Goal: Task Accomplishment & Management: Use online tool/utility

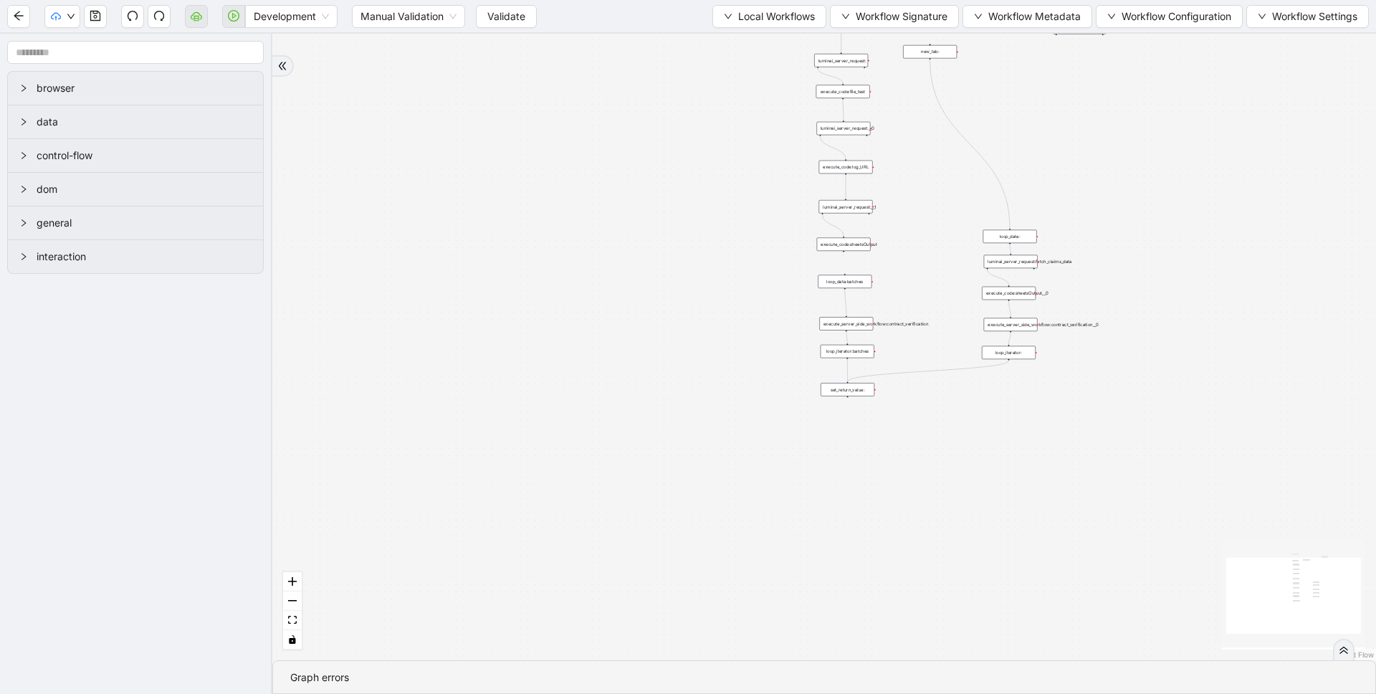
drag, startPoint x: 790, startPoint y: 194, endPoint x: 759, endPoint y: 375, distance: 183.2
click at [759, 375] on div "trigger execute_code:file_test luminai_server_request:__0 execute_code:log_URL …" at bounding box center [823, 347] width 1103 height 626
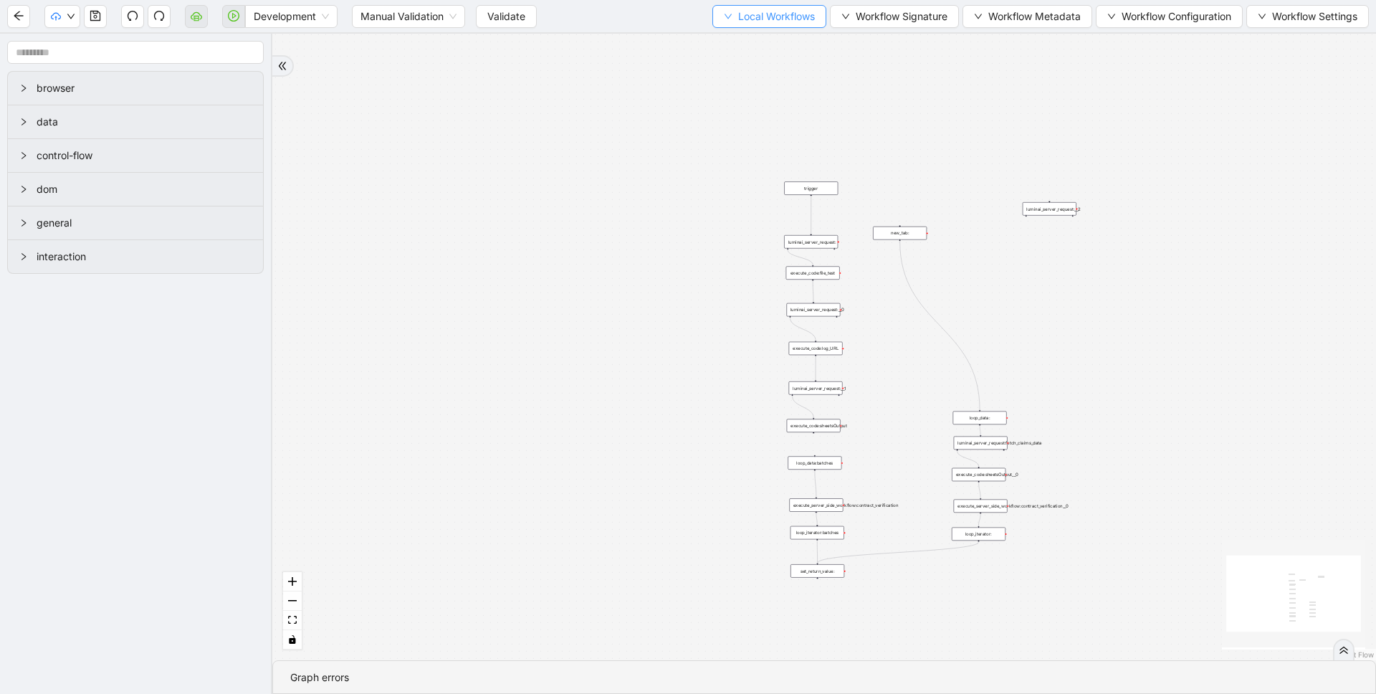
click at [729, 19] on button "Local Workflows" at bounding box center [769, 16] width 114 height 23
click at [568, 90] on div "trigger execute_code:file_test luminai_server_request:__0 execute_code:log_URL …" at bounding box center [823, 347] width 1103 height 626
click at [504, 14] on span "Validate" at bounding box center [506, 17] width 38 height 16
click at [367, 133] on div "trigger execute_code:file_test luminai_server_request:__0 execute_code:log_URL …" at bounding box center [823, 347] width 1103 height 626
click at [479, 249] on div "trigger execute_code:file_test luminai_server_request:__0 execute_code:log_URL …" at bounding box center [823, 347] width 1103 height 626
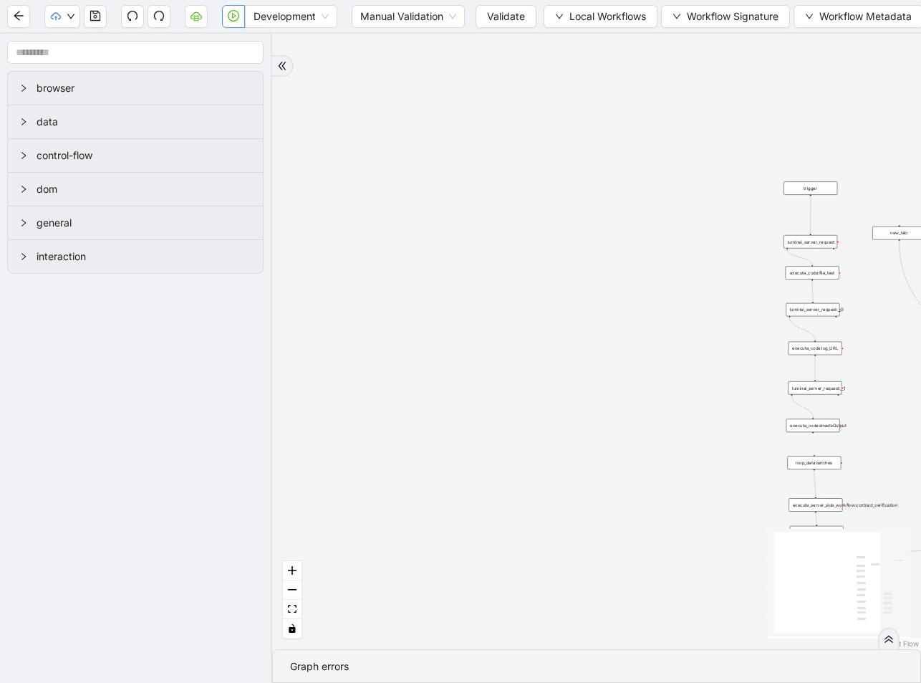
click at [224, 21] on button "button" at bounding box center [233, 16] width 23 height 23
drag, startPoint x: 550, startPoint y: 236, endPoint x: 487, endPoint y: 330, distance: 113.1
click at [490, 332] on div "trigger execute_code:file_test luminai_server_request:__0 execute_code:log_URL …" at bounding box center [596, 341] width 649 height 615
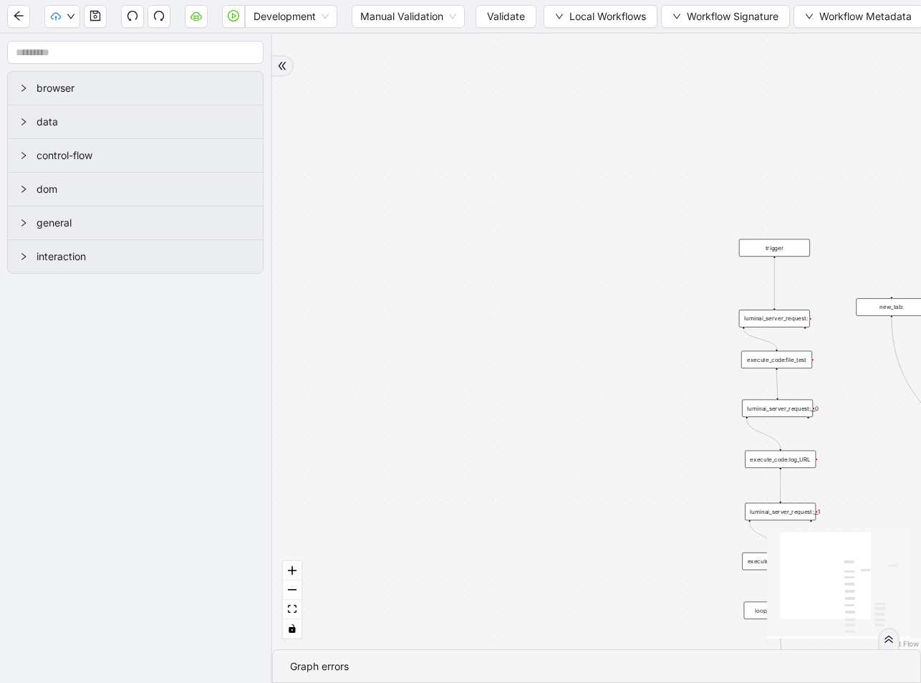
click at [757, 362] on div "execute_code:file_test" at bounding box center [777, 359] width 71 height 17
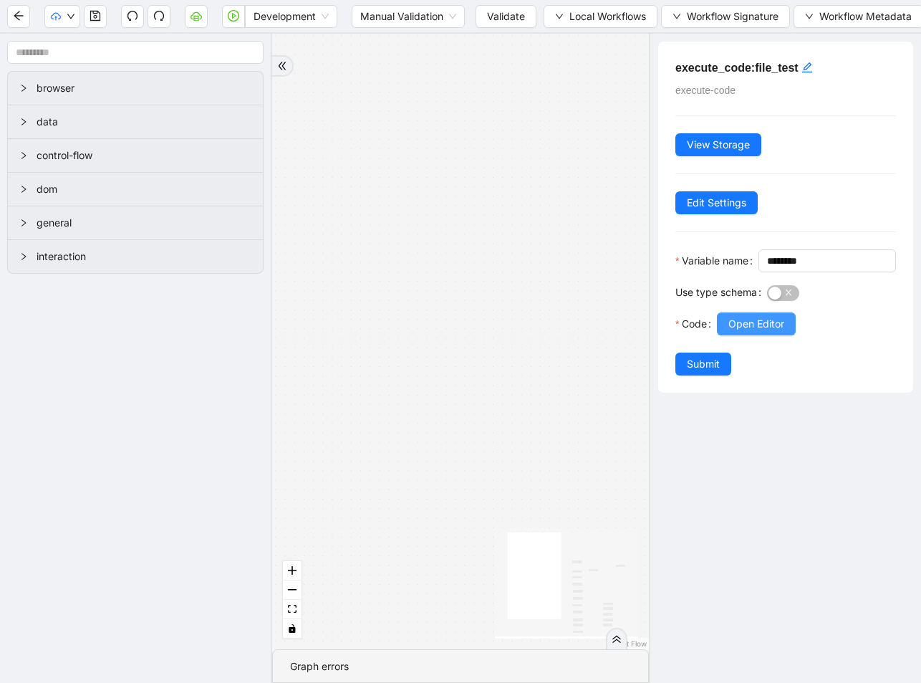
click at [762, 335] on button "Open Editor" at bounding box center [756, 323] width 79 height 23
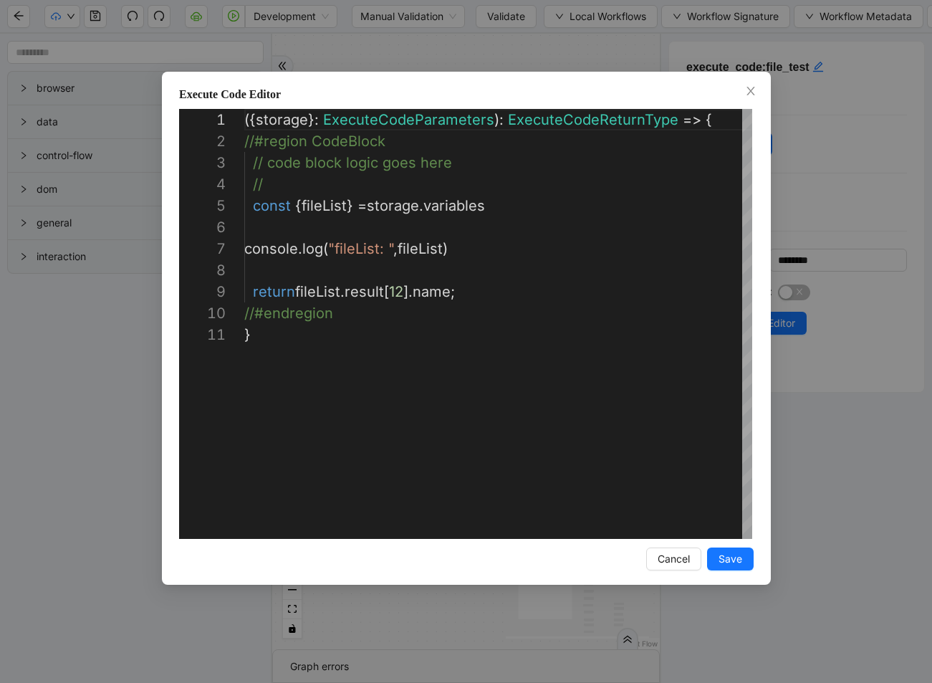
scroll to position [215, 0]
click at [405, 292] on div "({ storage }: ExecuteCodeParameters ): ExecuteCodeReturnType => { //#region Cod…" at bounding box center [498, 431] width 508 height 645
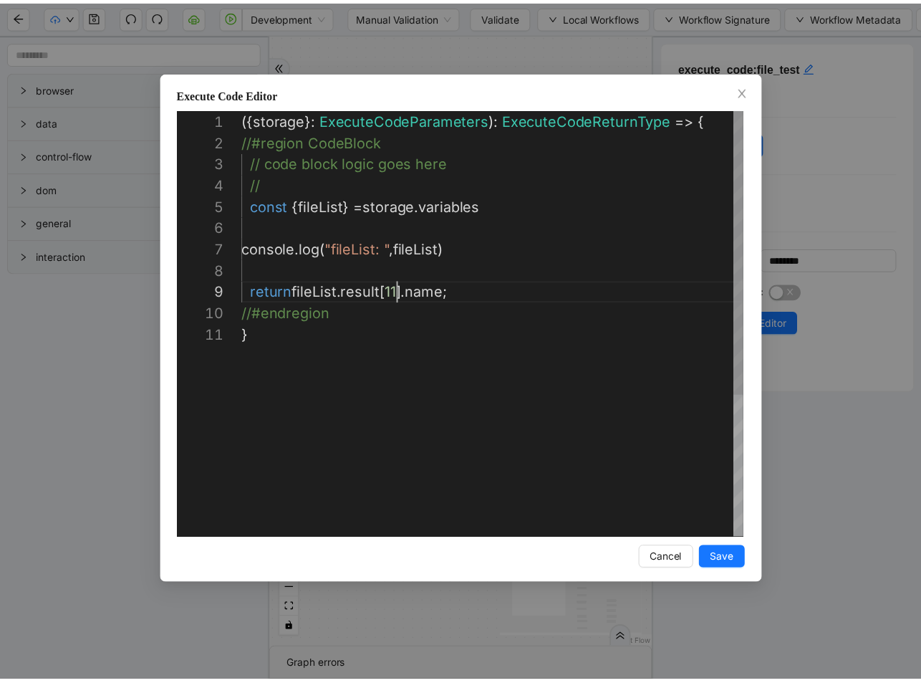
scroll to position [172, 158]
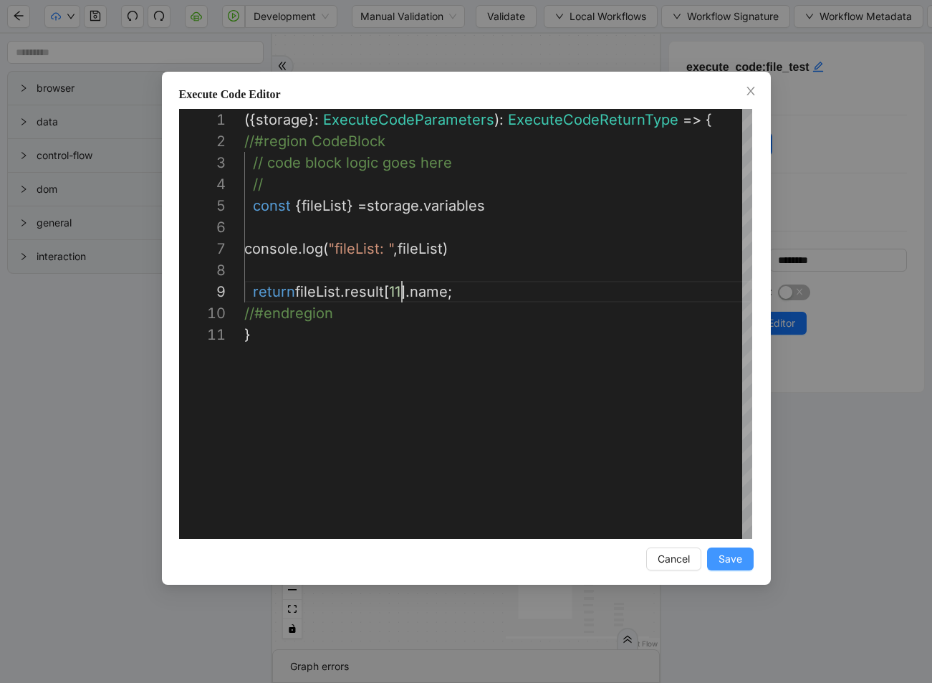
type textarea "**********"
click at [737, 566] on span "Save" at bounding box center [731, 559] width 24 height 16
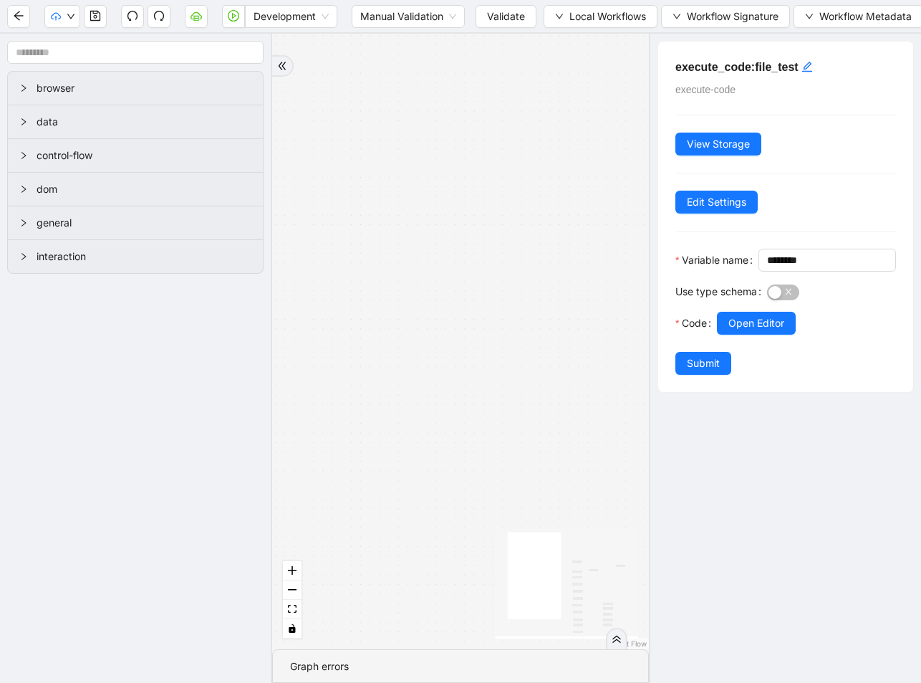
click at [723, 392] on div "execute_code:file_test execute-code View Storage Edit Settings Variable name **…" at bounding box center [785, 217] width 255 height 350
click at [714, 371] on span "Submit" at bounding box center [703, 363] width 33 height 16
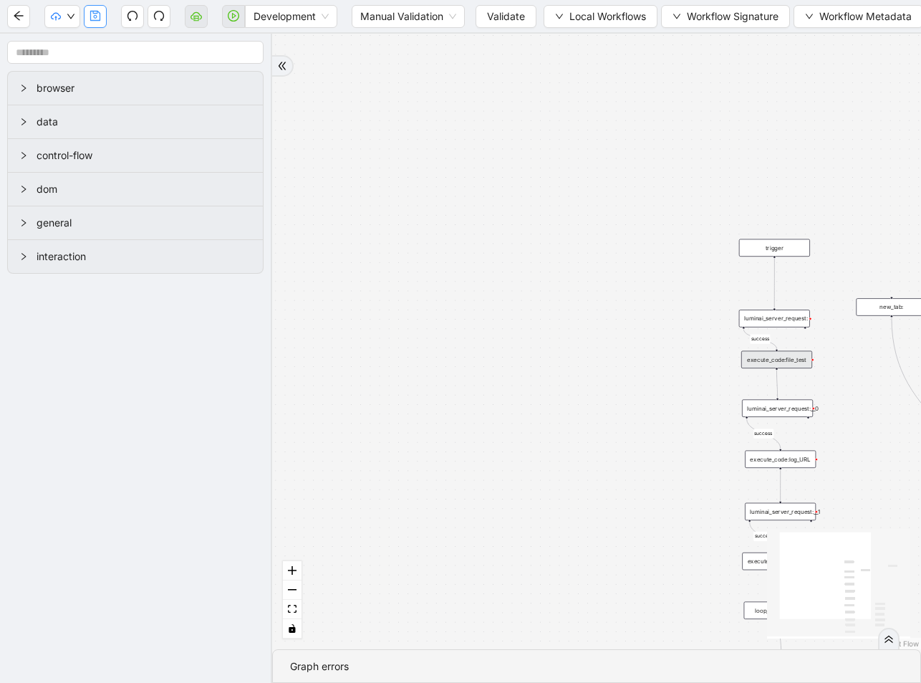
click at [101, 14] on button "button" at bounding box center [95, 16] width 23 height 23
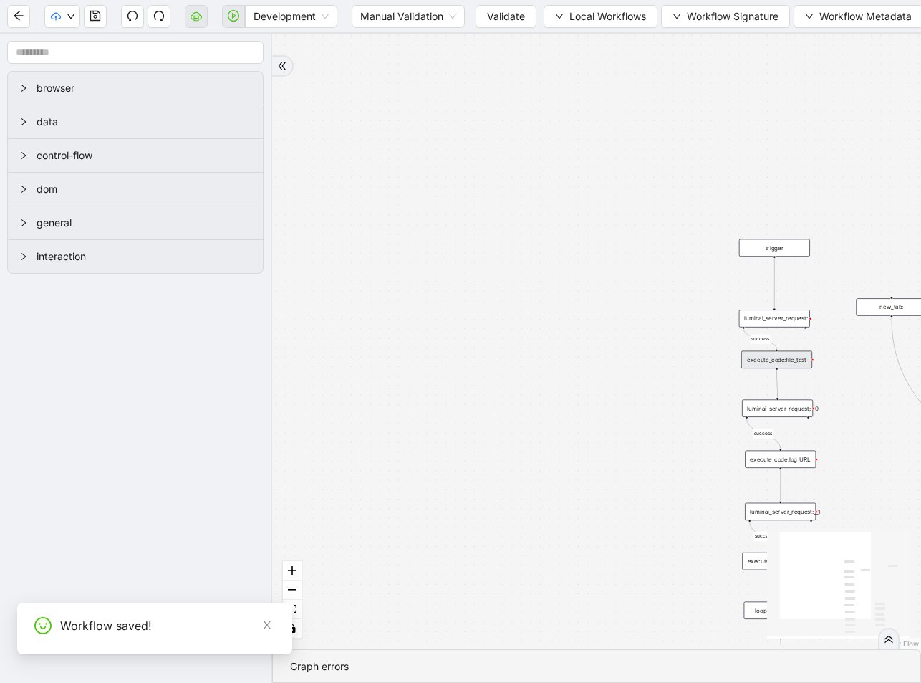
click at [512, 19] on span "Validate" at bounding box center [506, 17] width 38 height 16
click at [234, 15] on icon "play-circle" at bounding box center [233, 15] width 11 height 11
